Goal: Task Accomplishment & Management: Manage account settings

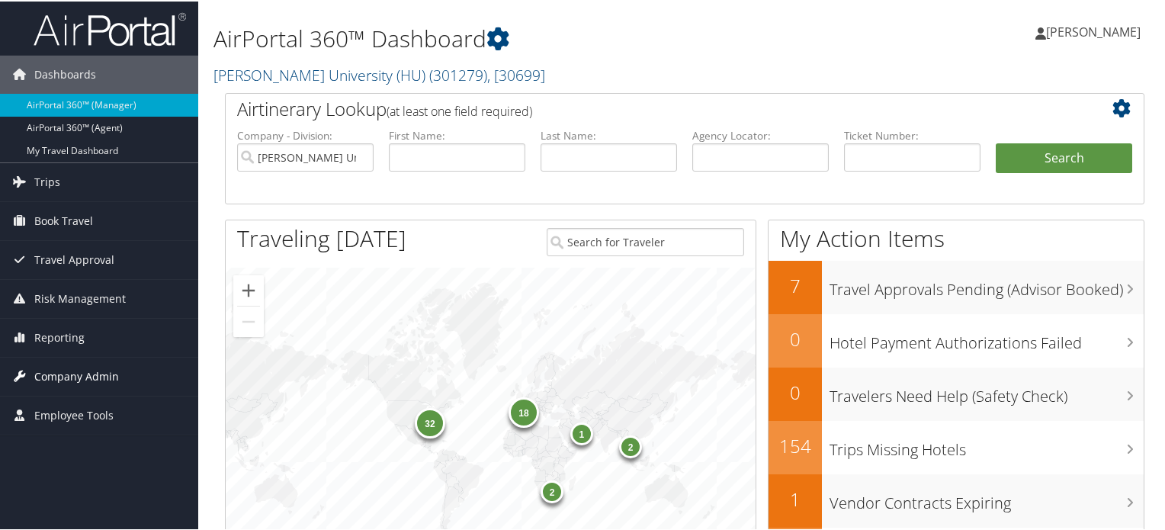
click at [76, 375] on span "Company Admin" at bounding box center [76, 375] width 85 height 38
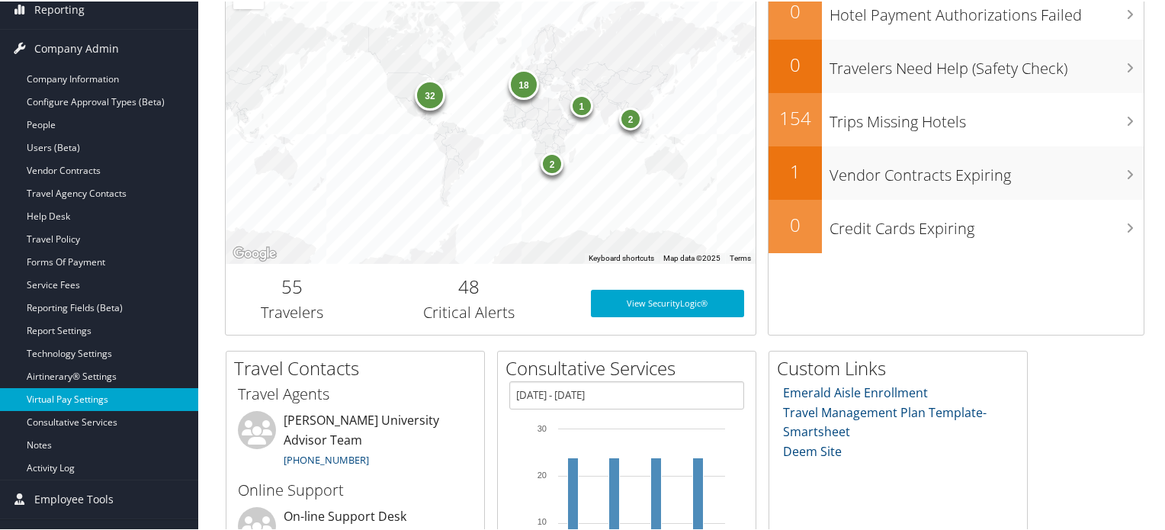
scroll to position [305, 0]
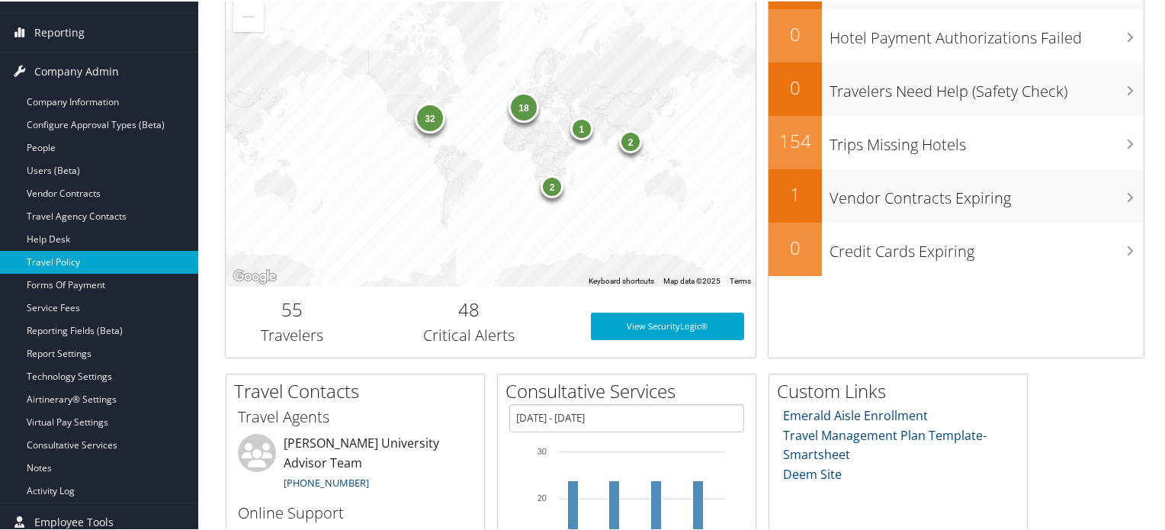
click at [58, 263] on link "Travel Policy" at bounding box center [99, 260] width 198 height 23
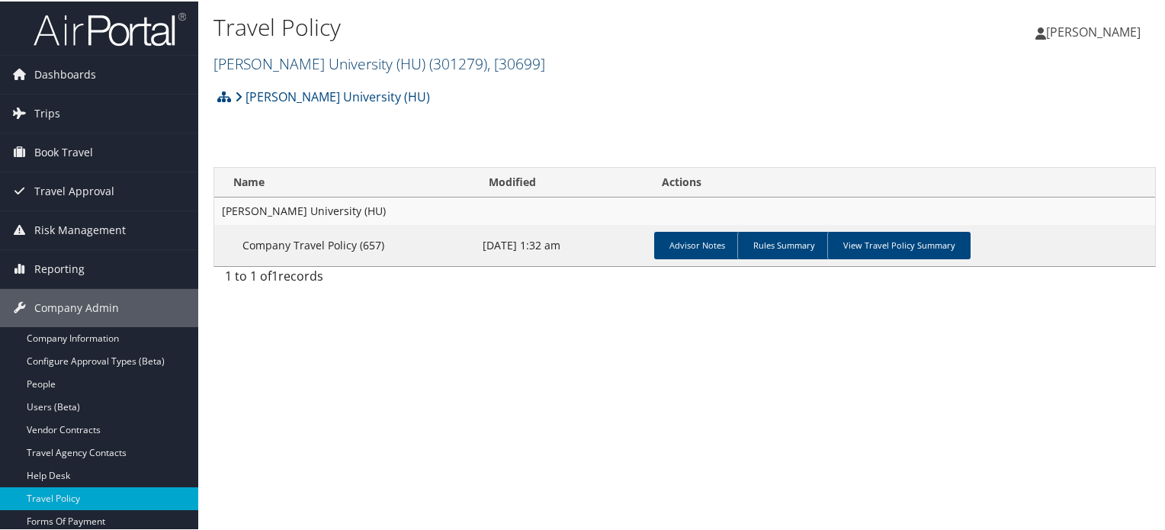
click at [487, 57] on span ", [ 30699 ]" at bounding box center [516, 62] width 58 height 21
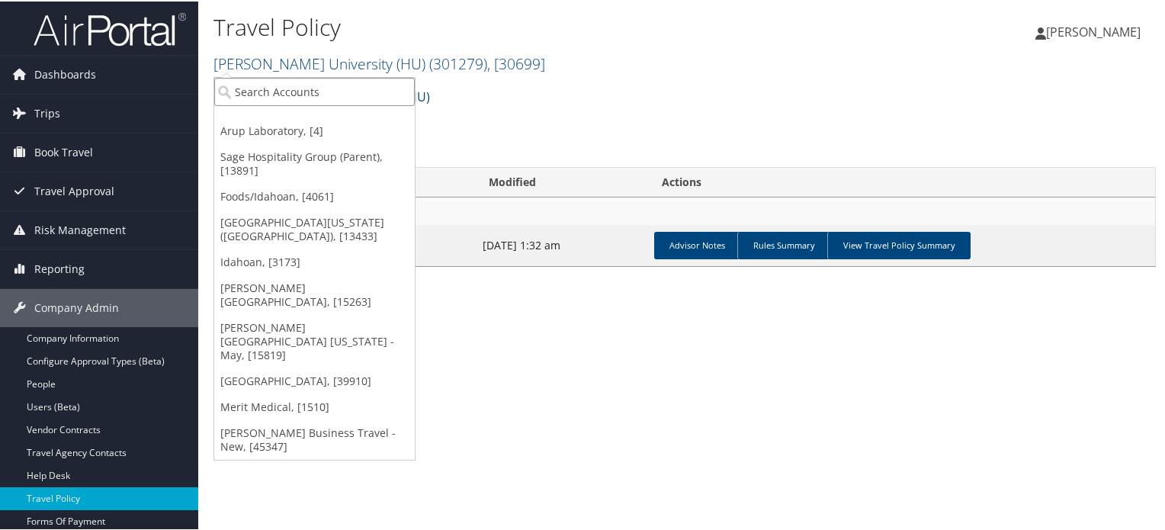
click at [322, 94] on input "search" at bounding box center [314, 90] width 201 height 28
type input "colgate"
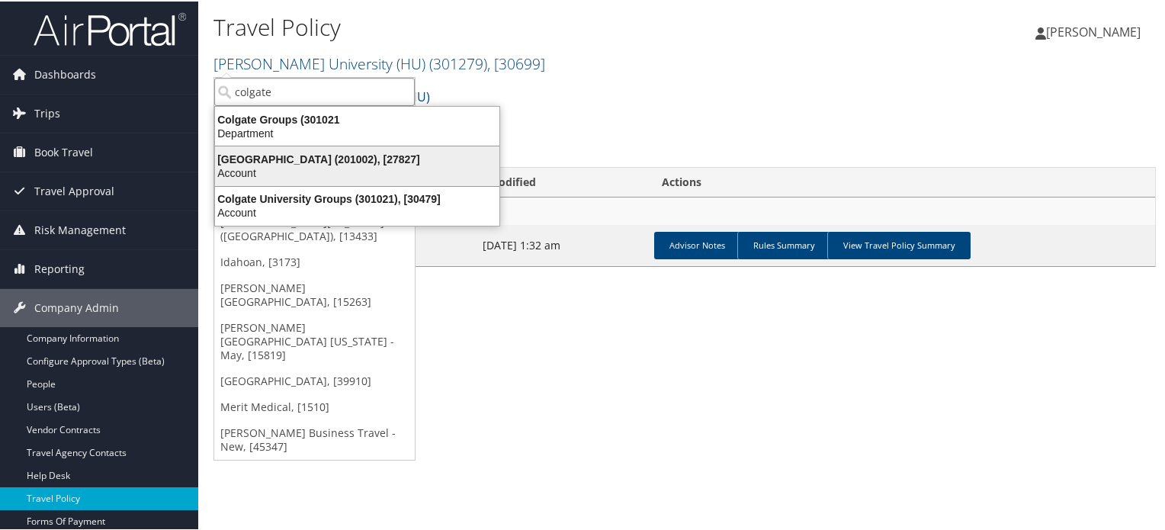
click at [320, 153] on div "[GEOGRAPHIC_DATA] (201002), [27827]" at bounding box center [357, 158] width 303 height 14
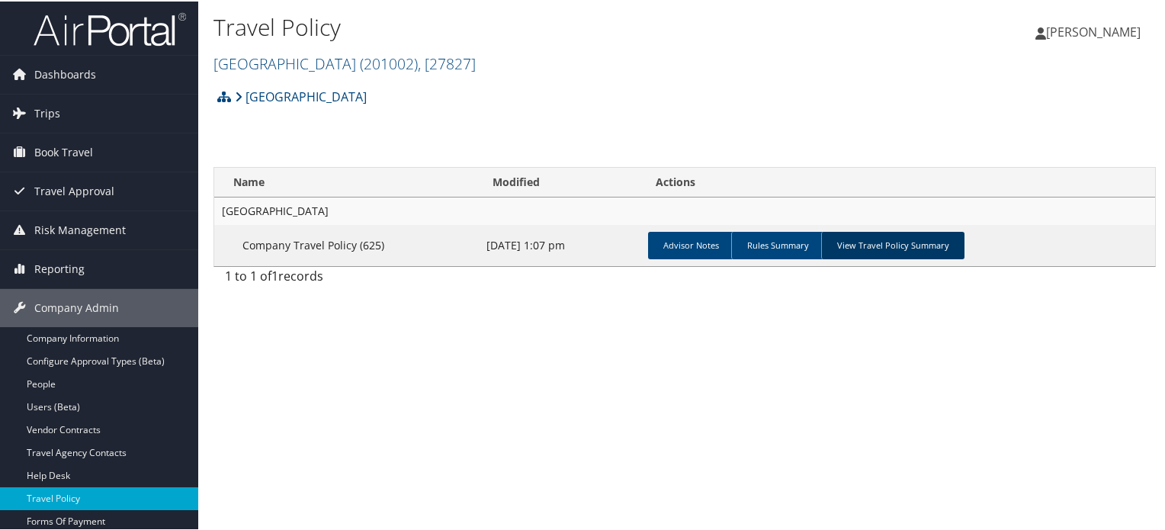
click at [863, 247] on link "View Travel Policy Summary" at bounding box center [892, 243] width 143 height 27
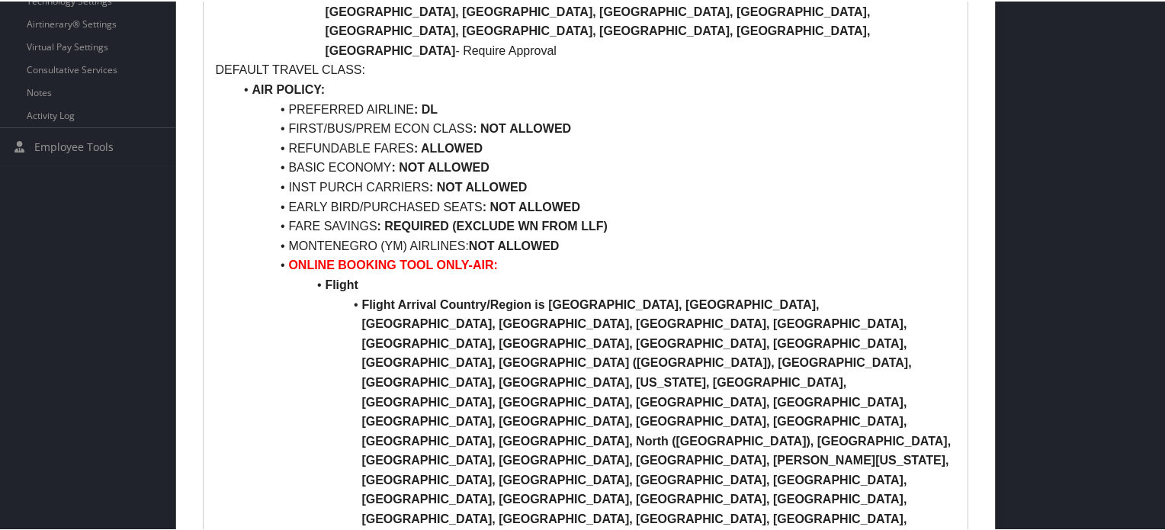
scroll to position [609, 0]
